Goal: Task Accomplishment & Management: Use online tool/utility

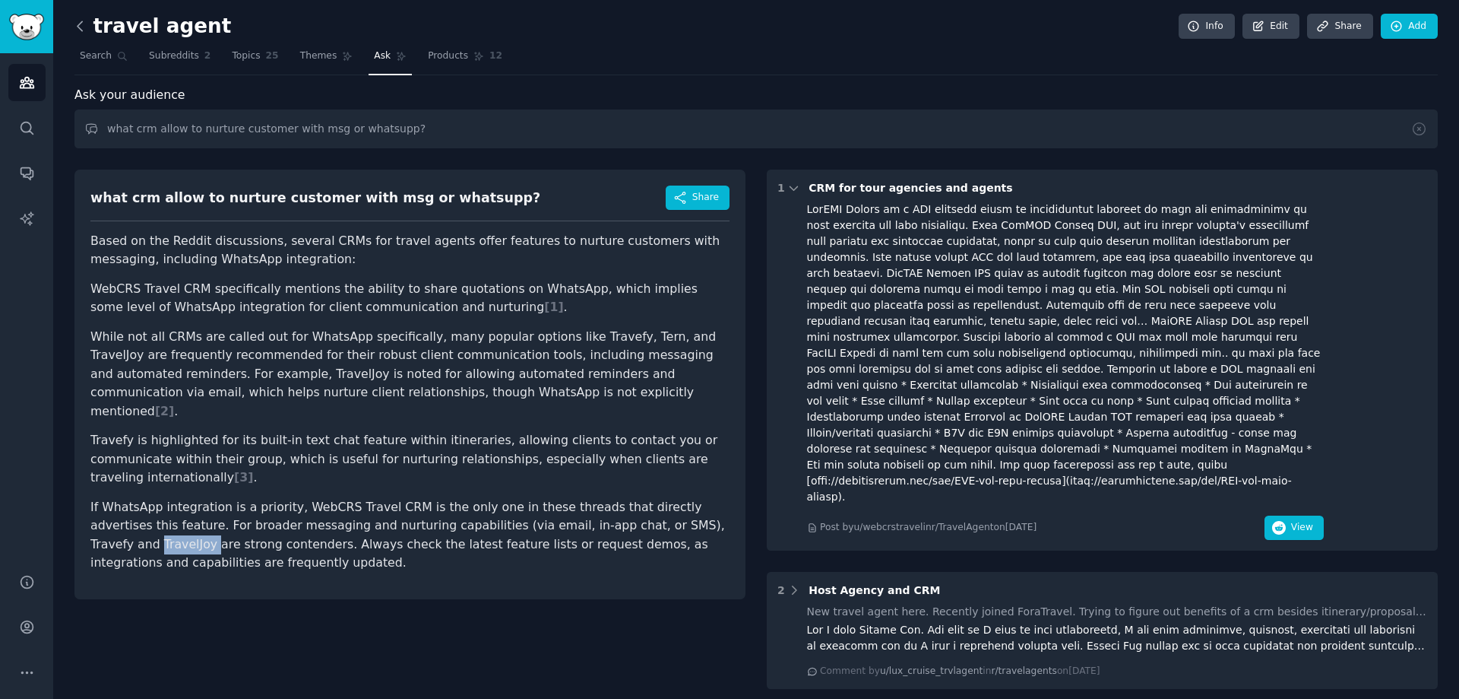
click at [84, 27] on icon at bounding box center [80, 26] width 16 height 16
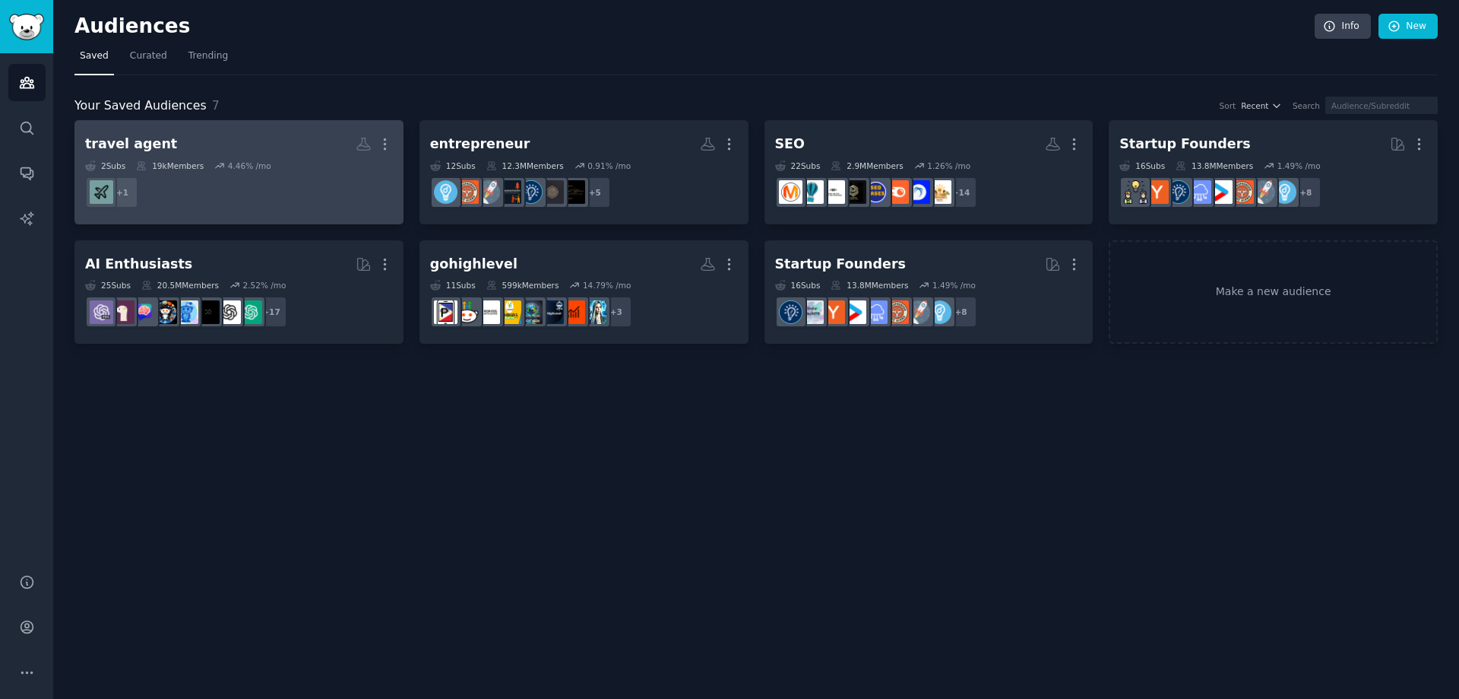
click at [125, 144] on div "travel agent" at bounding box center [131, 144] width 92 height 19
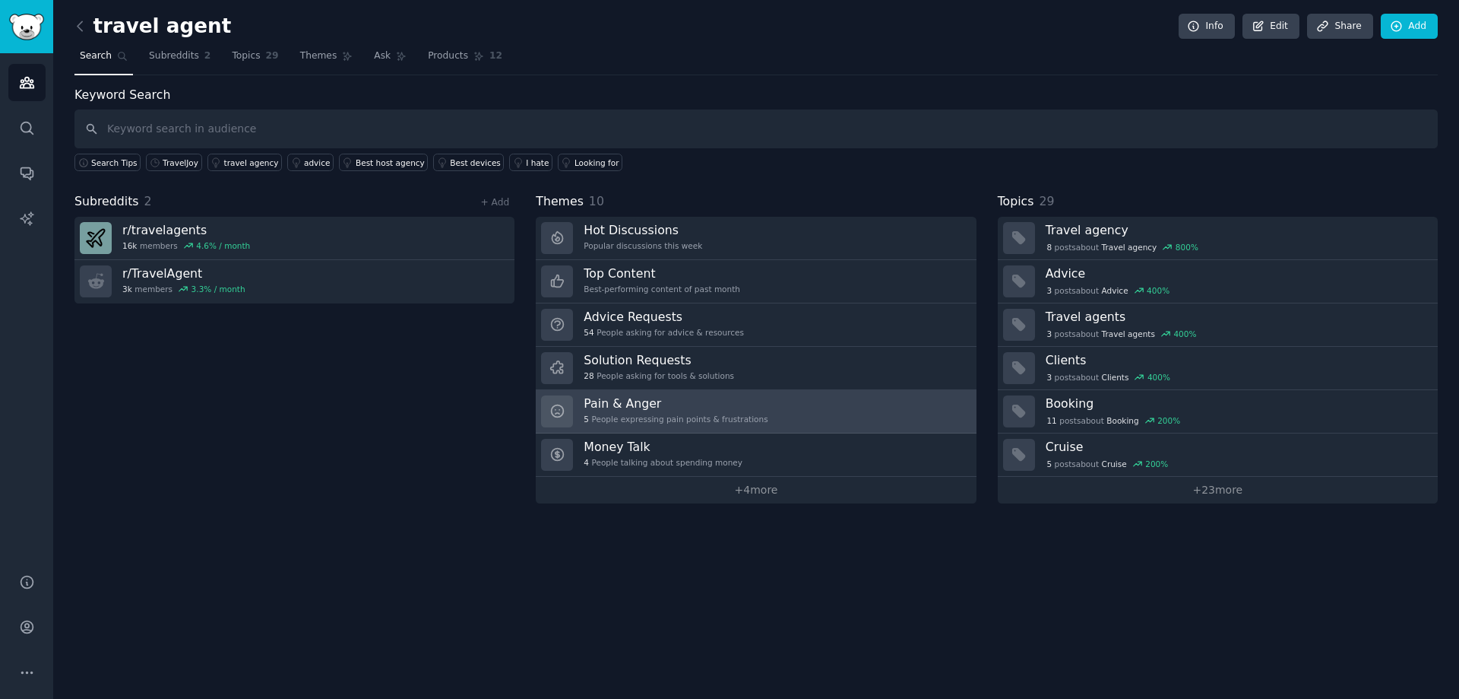
click at [594, 420] on div "5 People expressing pain points & frustrations" at bounding box center [676, 419] width 184 height 11
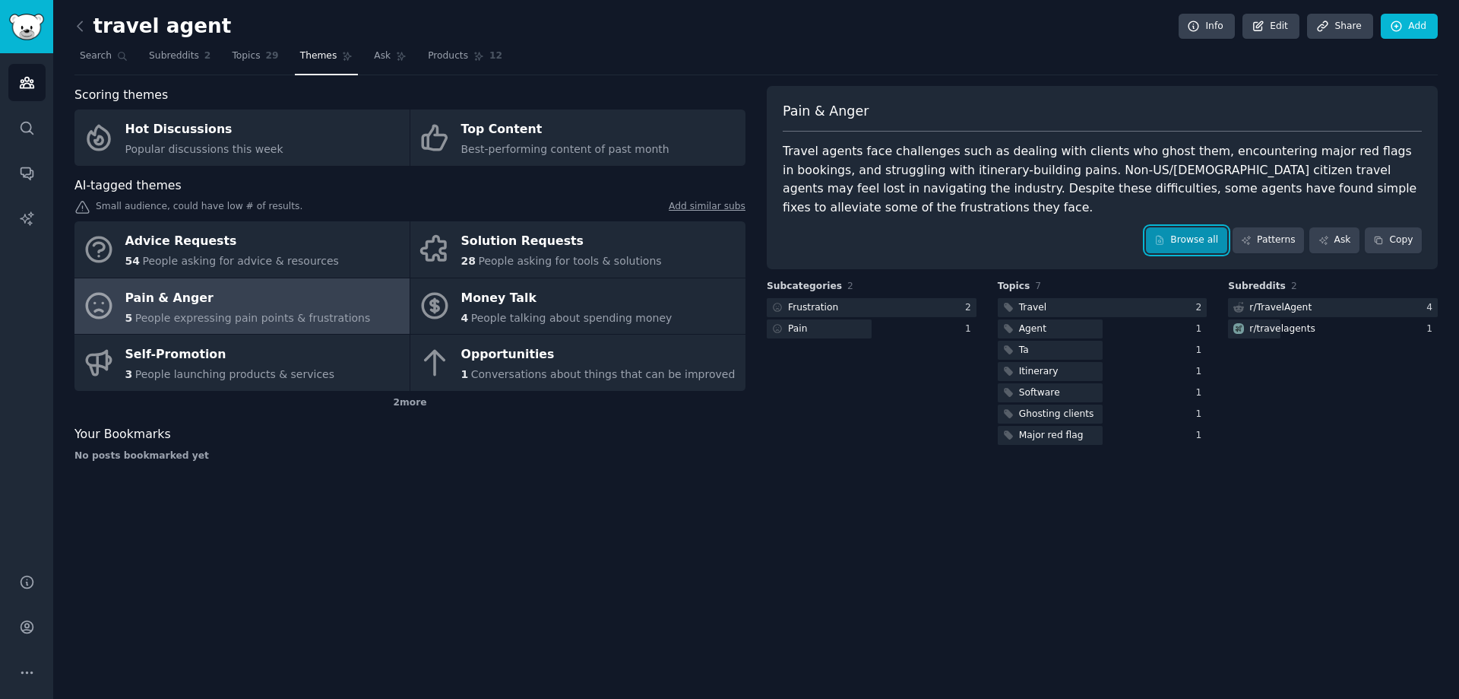
click at [1199, 227] on link "Browse all" at bounding box center [1186, 240] width 81 height 26
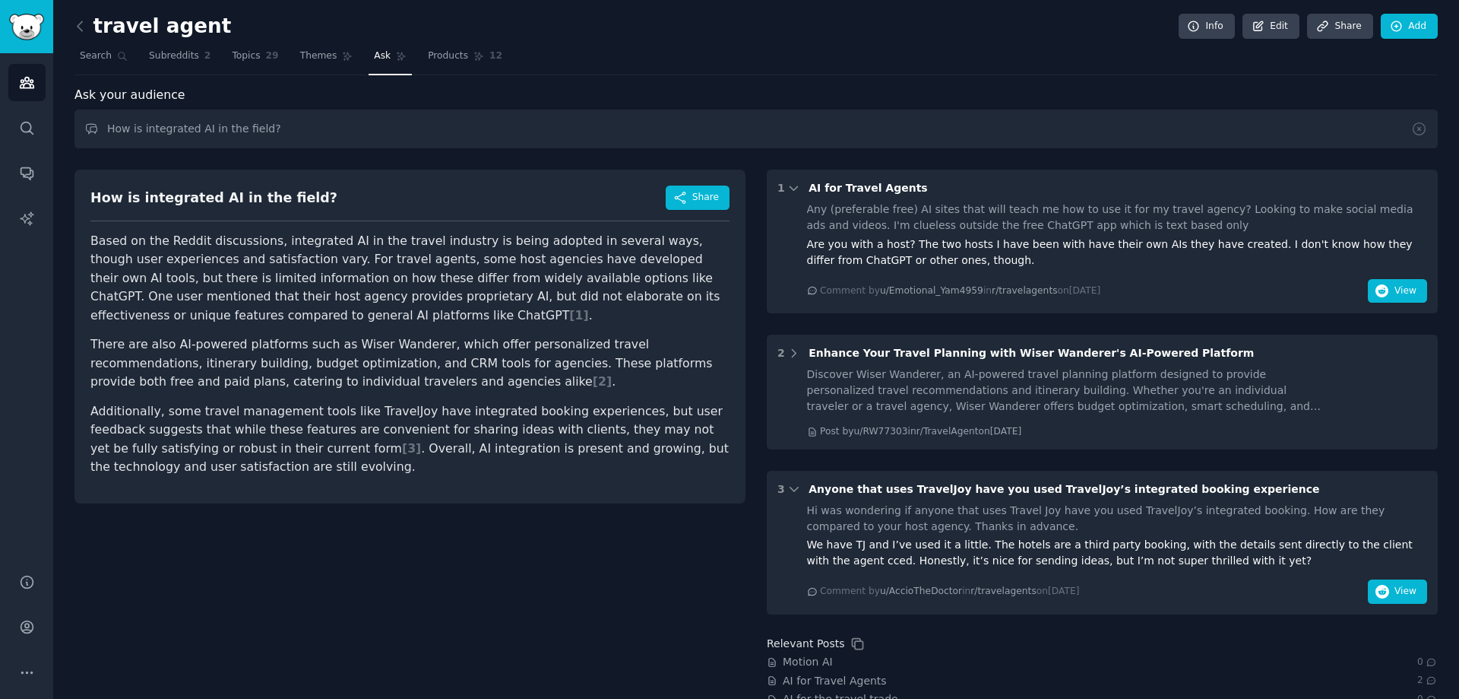
scroll to position [59, 0]
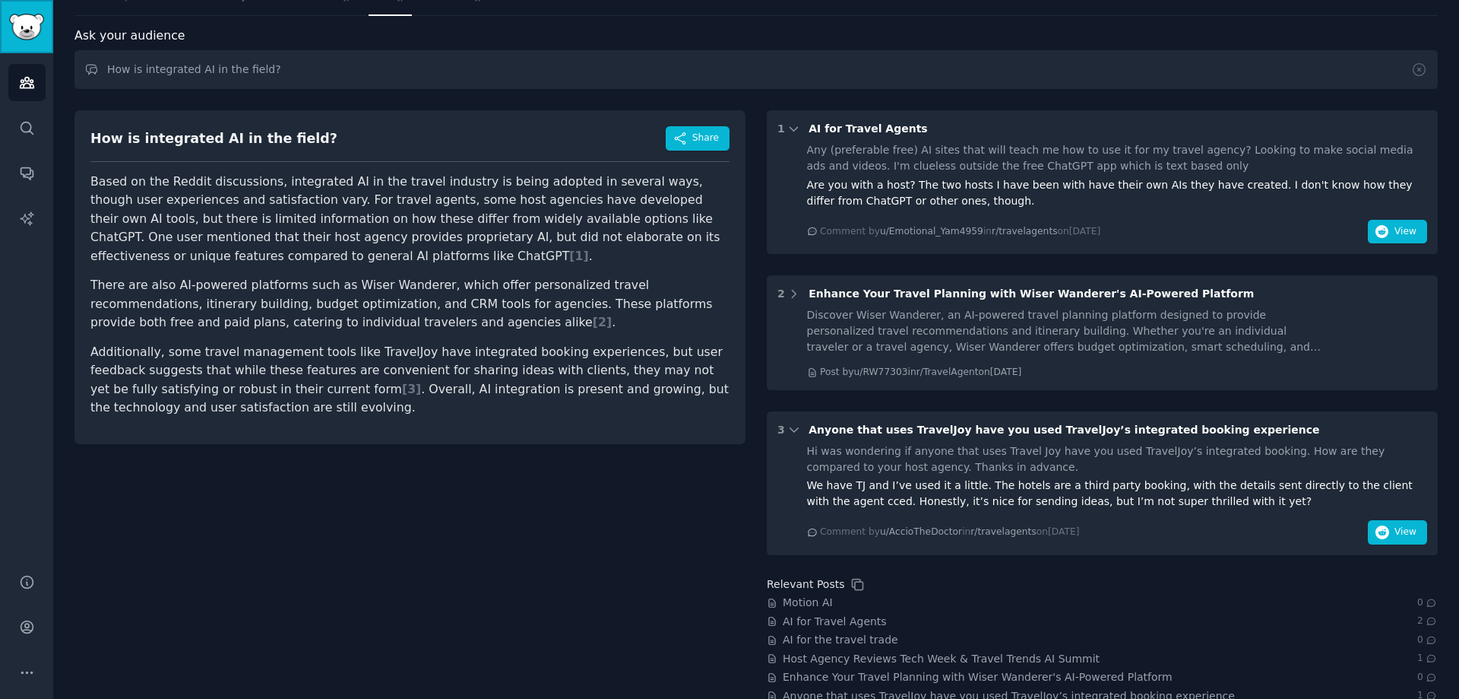
click at [35, 33] on img "Sidebar" at bounding box center [26, 27] width 35 height 27
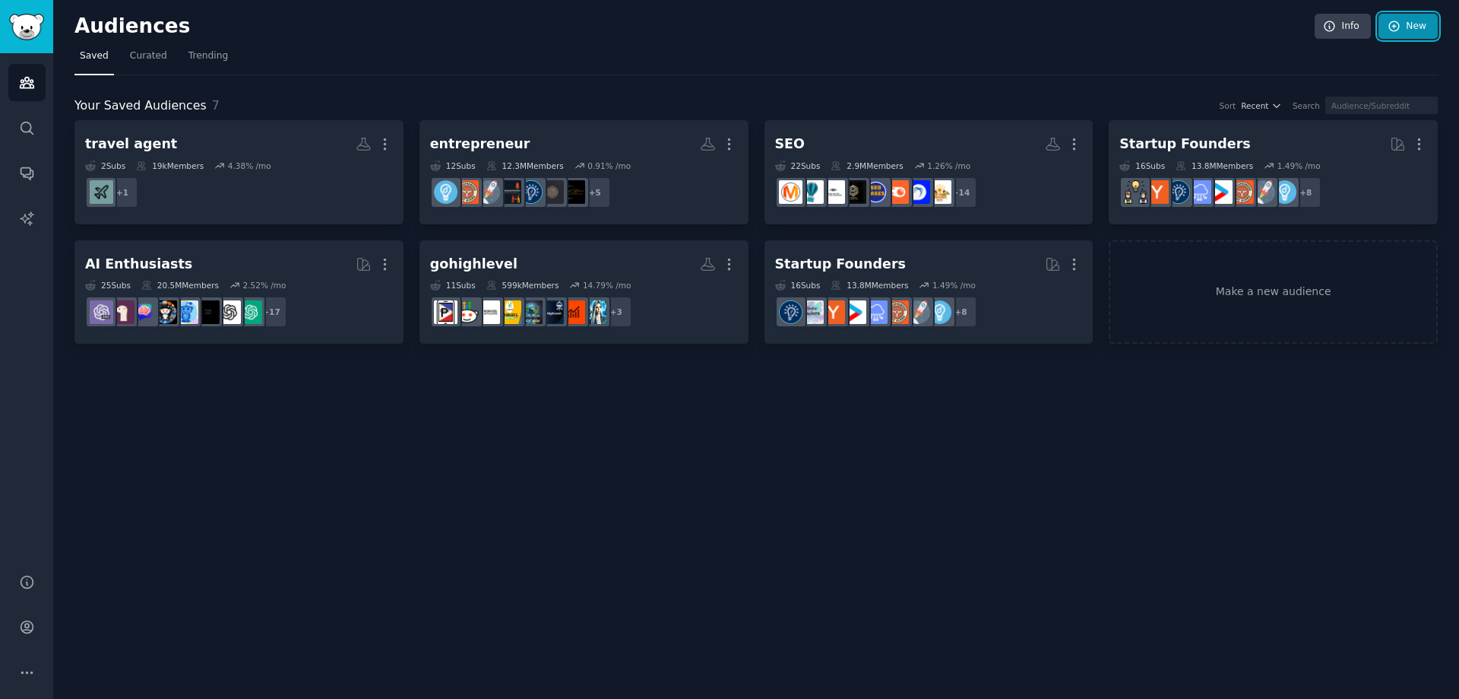
click at [1428, 24] on link "New" at bounding box center [1408, 27] width 59 height 26
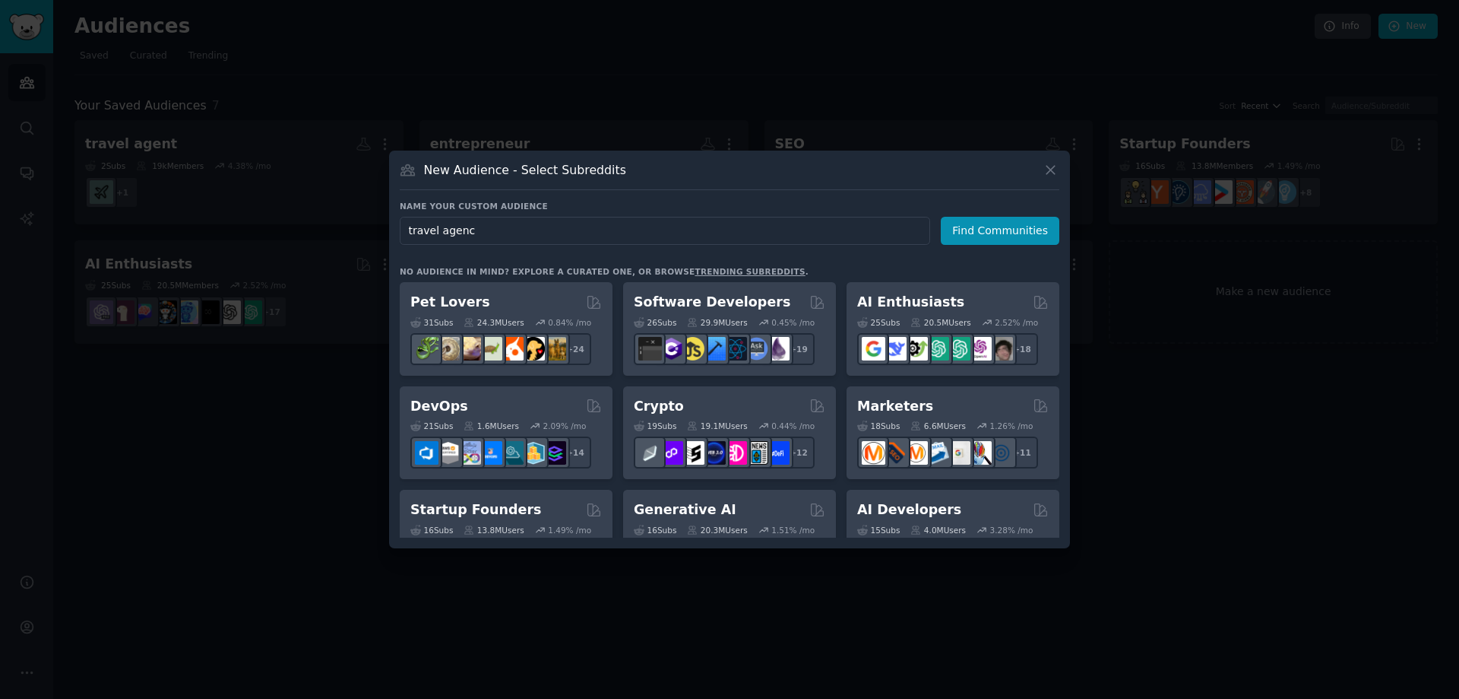
type input "travel agency"
click button "Find Communities" at bounding box center [1000, 231] width 119 height 28
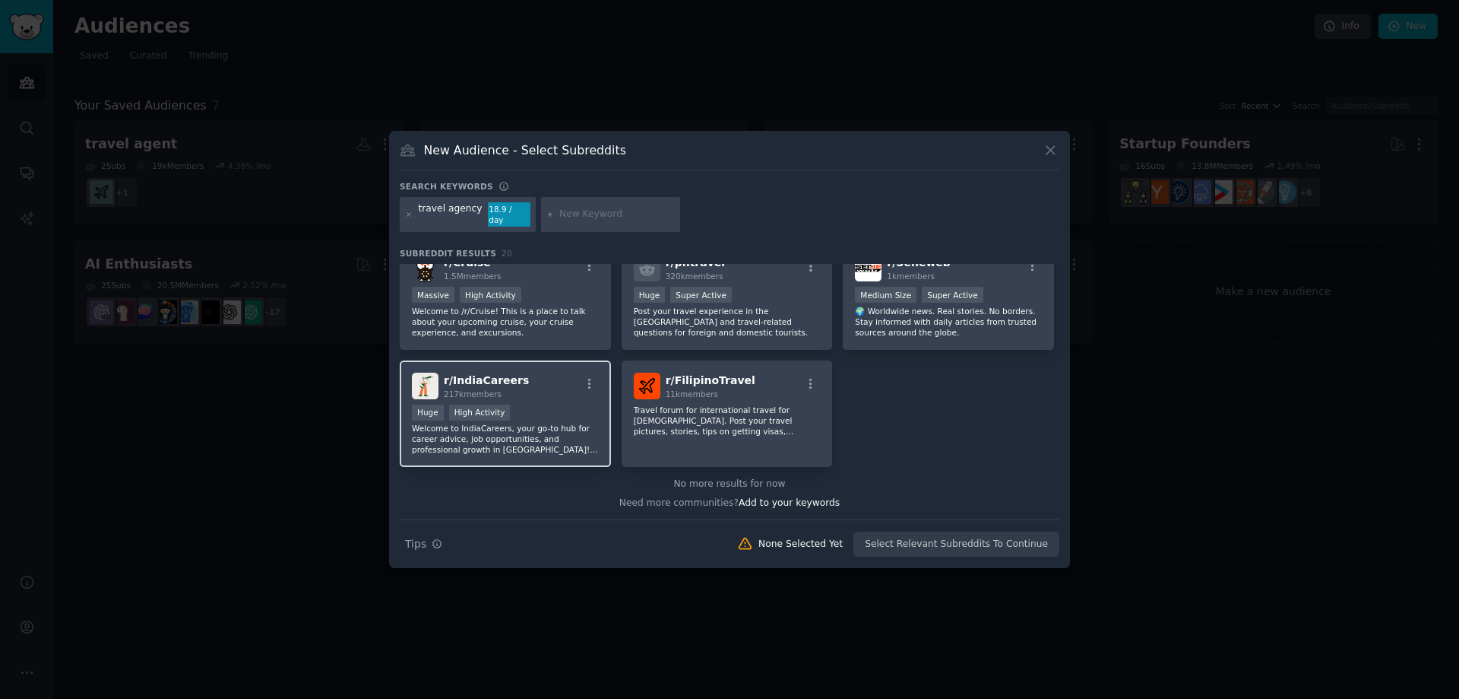
scroll to position [609, 0]
click at [1057, 158] on icon at bounding box center [1051, 150] width 16 height 16
